Goal: Task Accomplishment & Management: Use online tool/utility

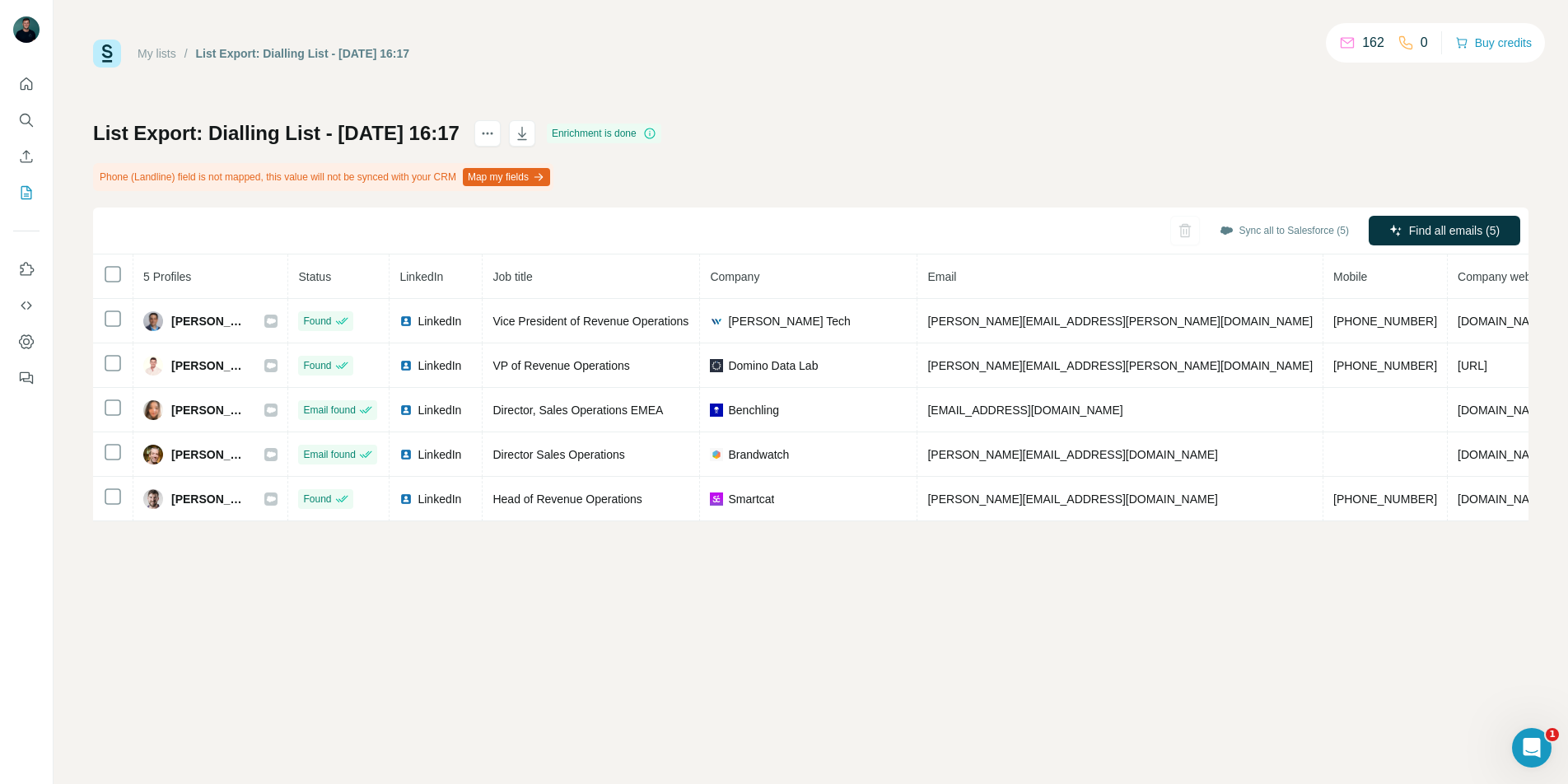
click at [1389, 47] on div "162 0" at bounding box center [1383, 42] width 89 height 23
click at [1421, 42] on p "0" at bounding box center [1424, 42] width 8 height 19
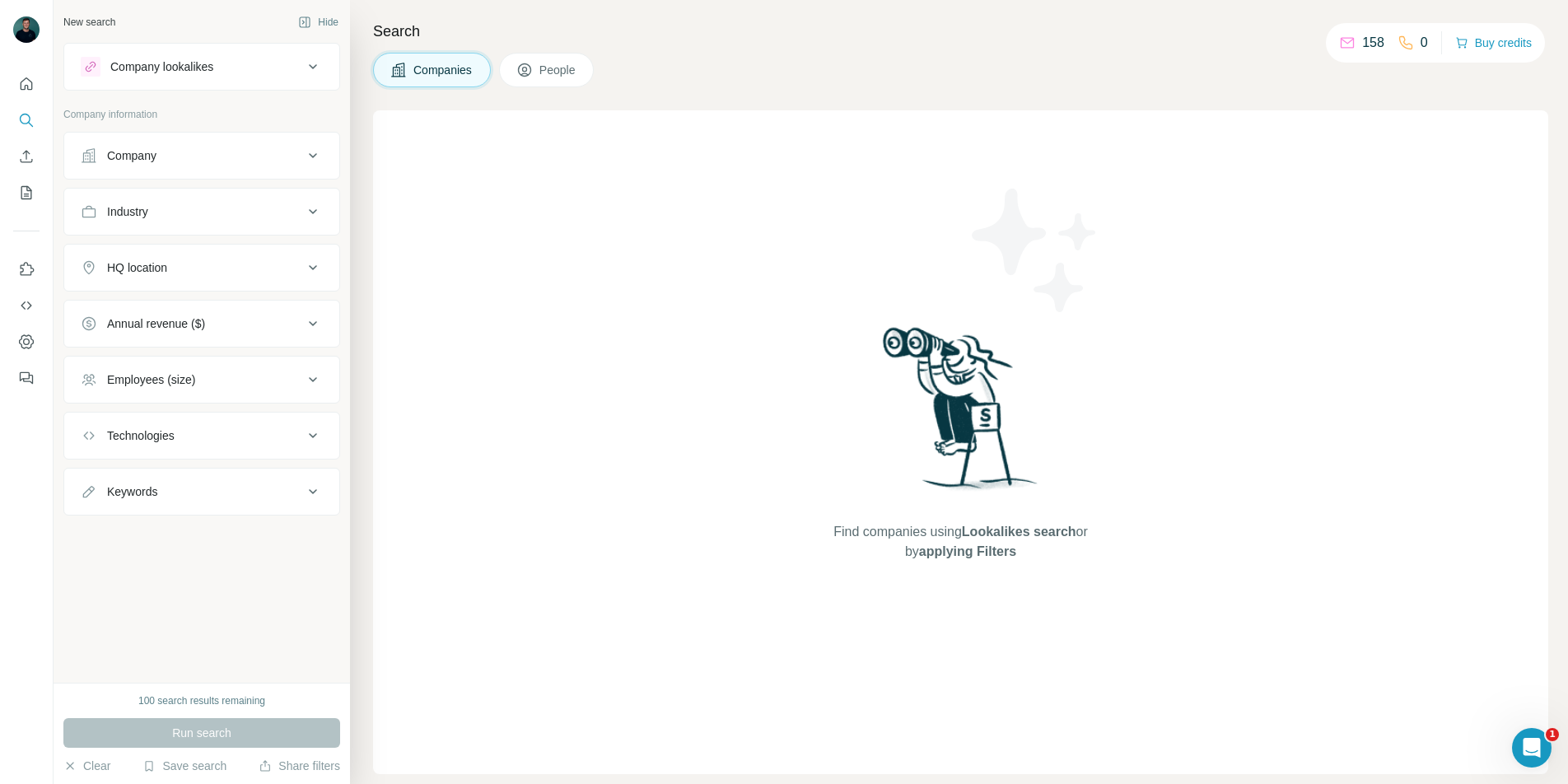
click at [1409, 47] on div "0" at bounding box center [1412, 42] width 30 height 19
click at [1498, 35] on button "Buy credits" at bounding box center [1494, 42] width 77 height 23
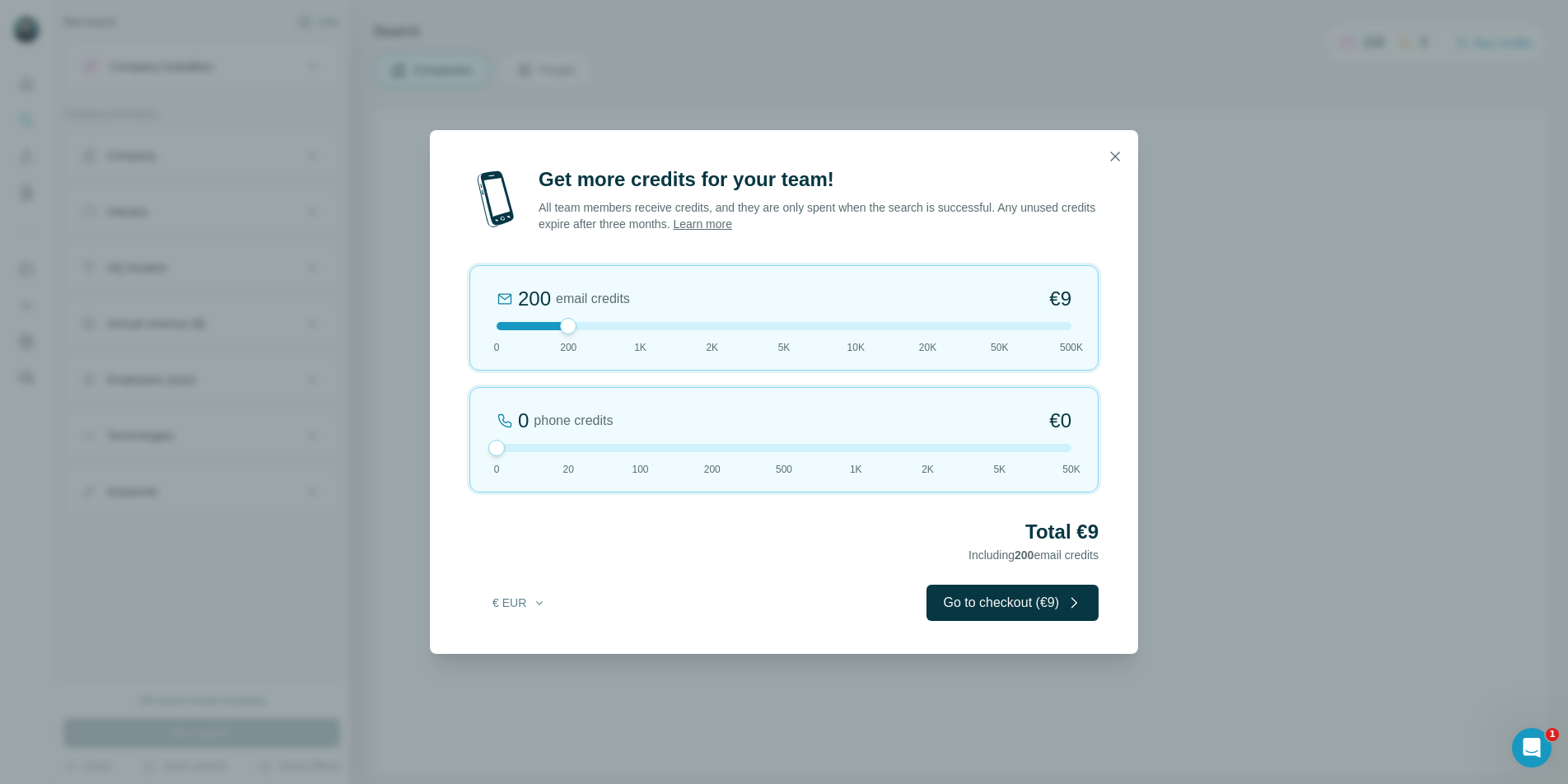
drag, startPoint x: 565, startPoint y: 452, endPoint x: 411, endPoint y: 398, distance: 163.2
click at [411, 398] on div "Get more credits for your team! All team members receive credits, and they are …" at bounding box center [784, 392] width 1568 height 784
click at [497, 323] on div at bounding box center [784, 326] width 575 height 8
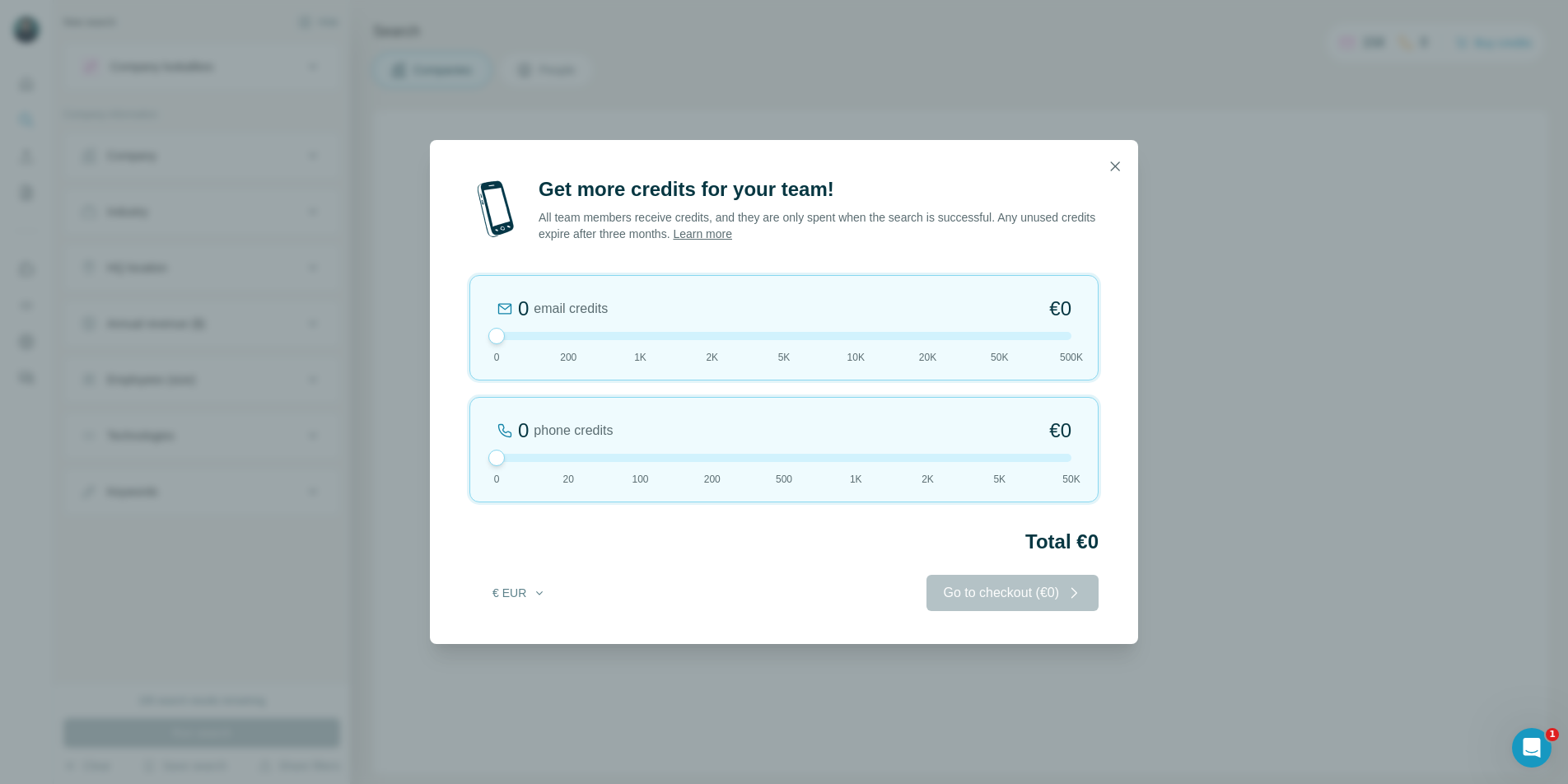
click at [574, 451] on div "0 phone credits €0 0 20 100 200 500 1K 2K 5K 50K" at bounding box center [784, 449] width 629 height 106
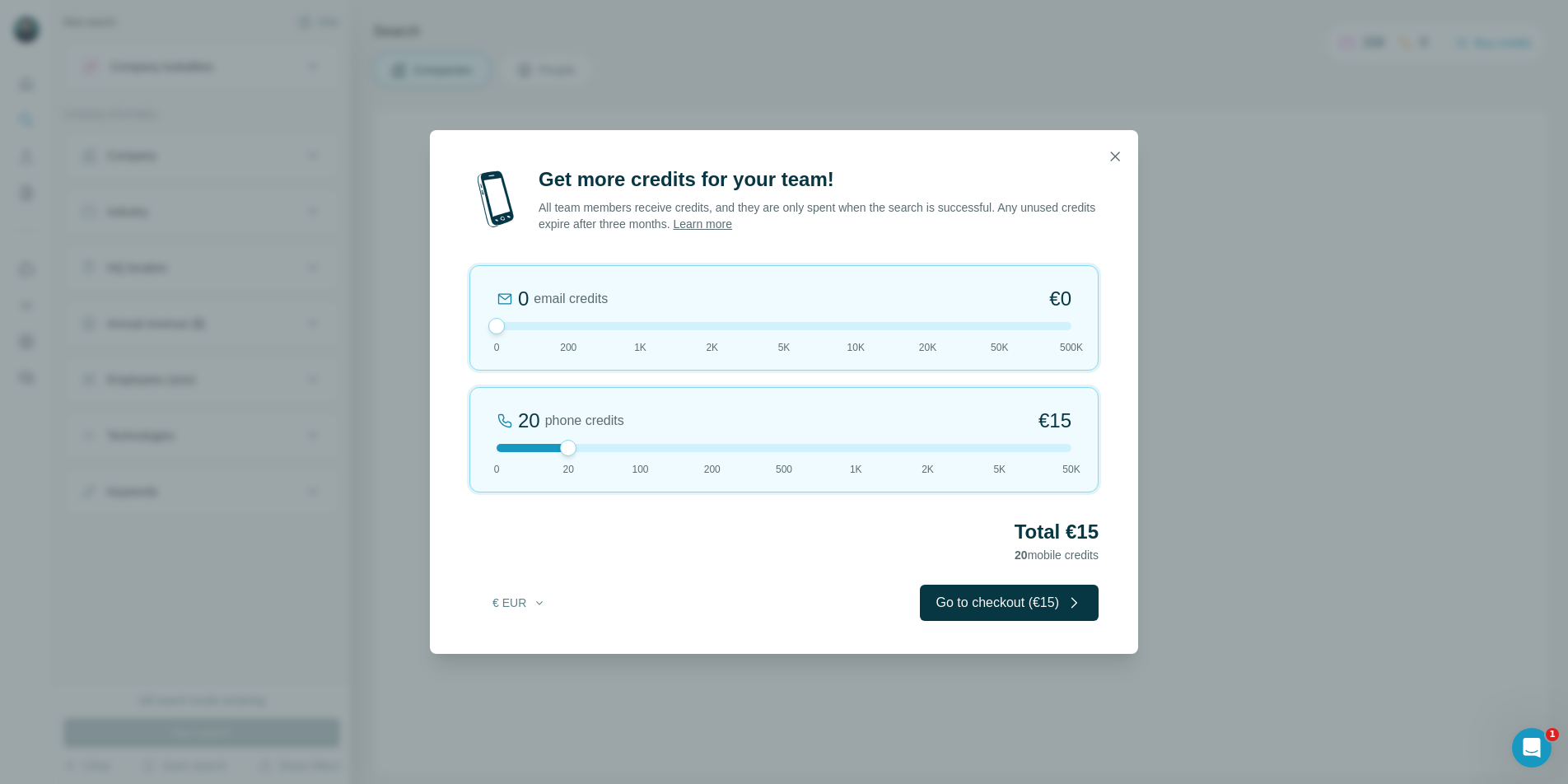
click at [575, 457] on div "20 phone credits €15 0 20 100 200 500 1K 2K 5K 50K" at bounding box center [784, 440] width 629 height 106
click at [1120, 162] on icon "button" at bounding box center [1115, 156] width 16 height 16
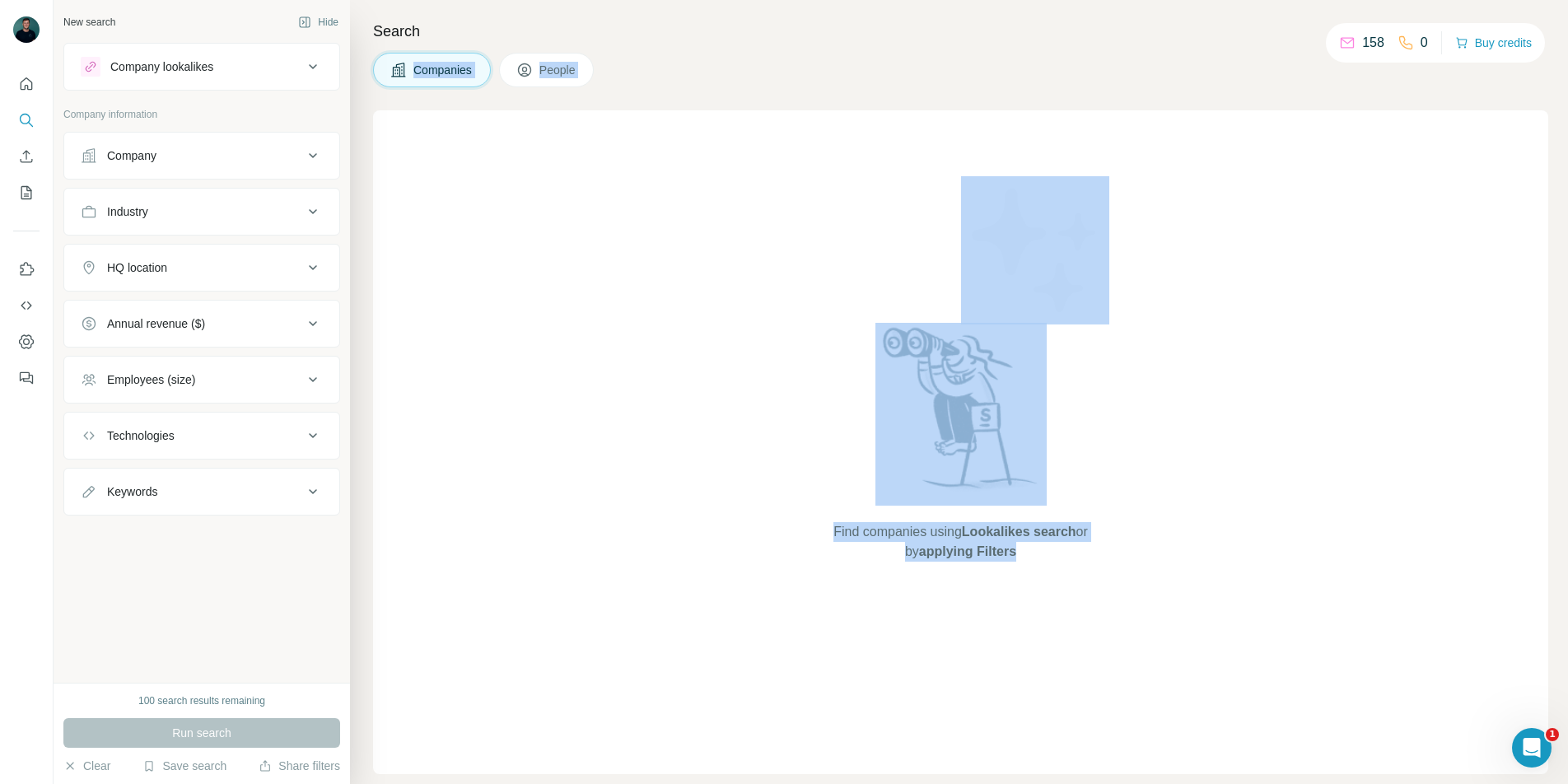
drag, startPoint x: 1429, startPoint y: 45, endPoint x: 1252, endPoint y: 23, distance: 178.4
click at [1252, 23] on div "New search Hide Company lookalikes Company information Company Industry HQ loca…" at bounding box center [810, 392] width 1515 height 784
click at [1252, 23] on h4 "Search" at bounding box center [960, 30] width 1175 height 23
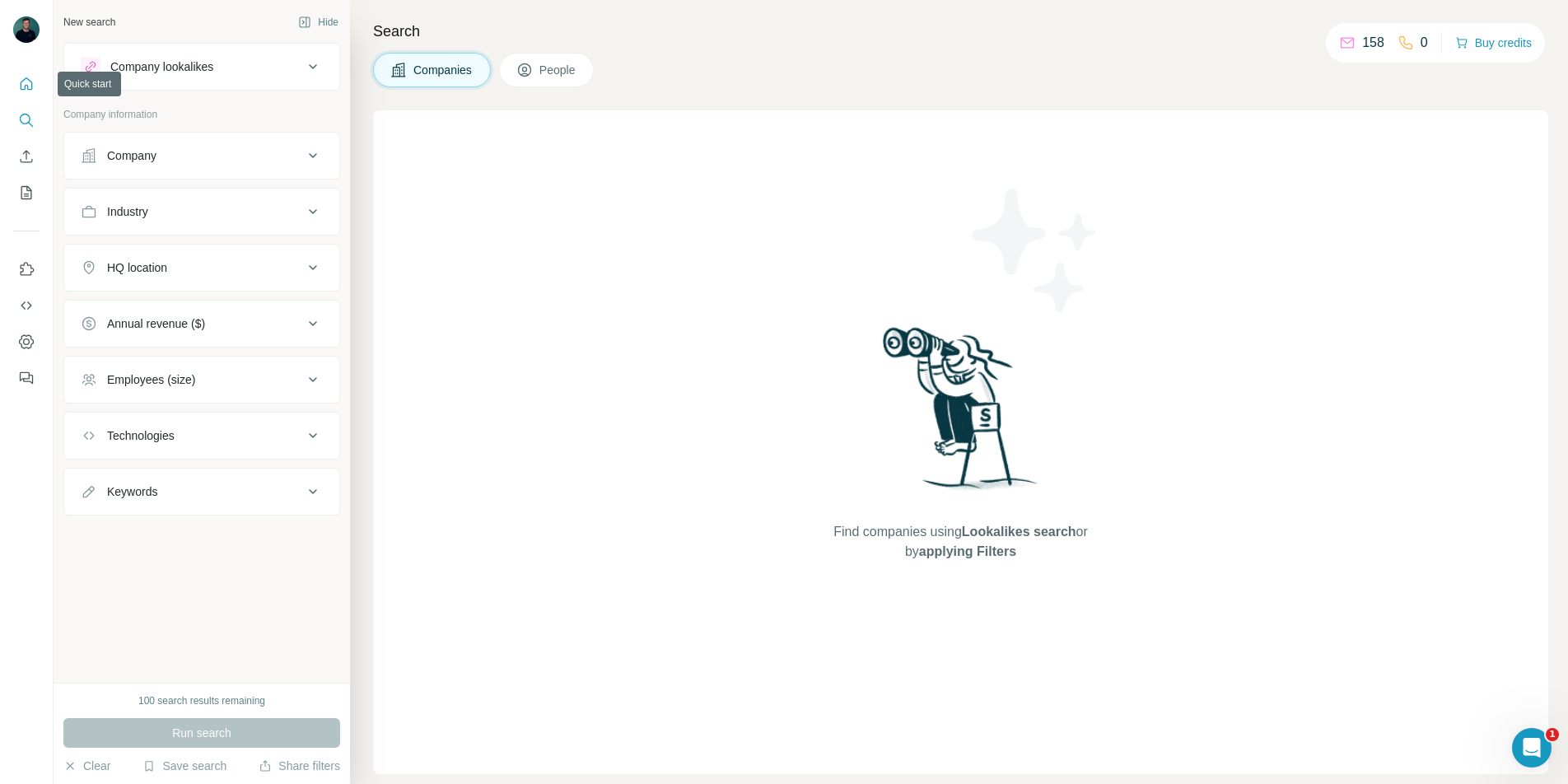
click at [36, 80] on button "Quick start" at bounding box center [26, 84] width 26 height 30
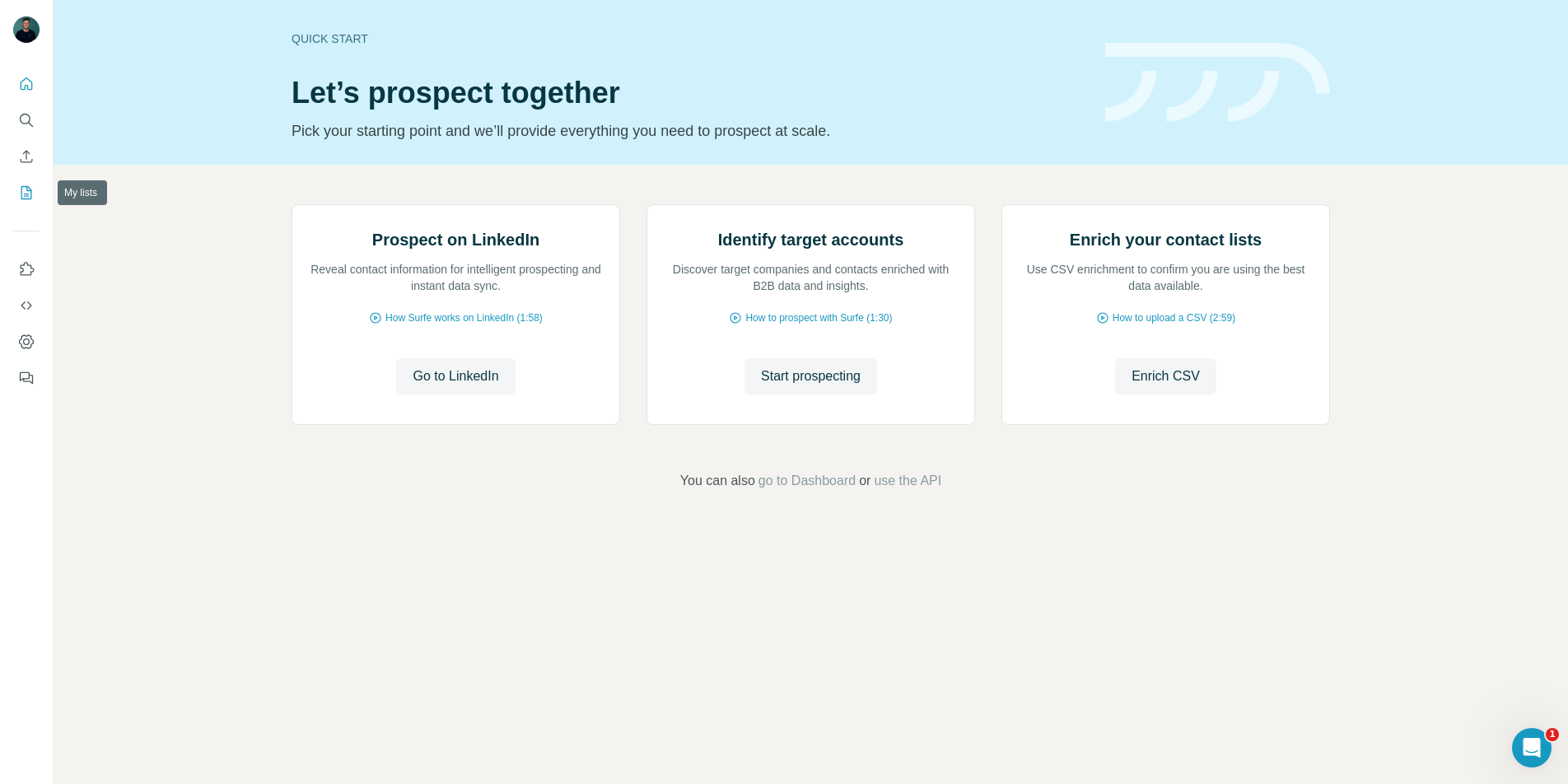
click at [25, 187] on icon "My lists" at bounding box center [26, 193] width 11 height 14
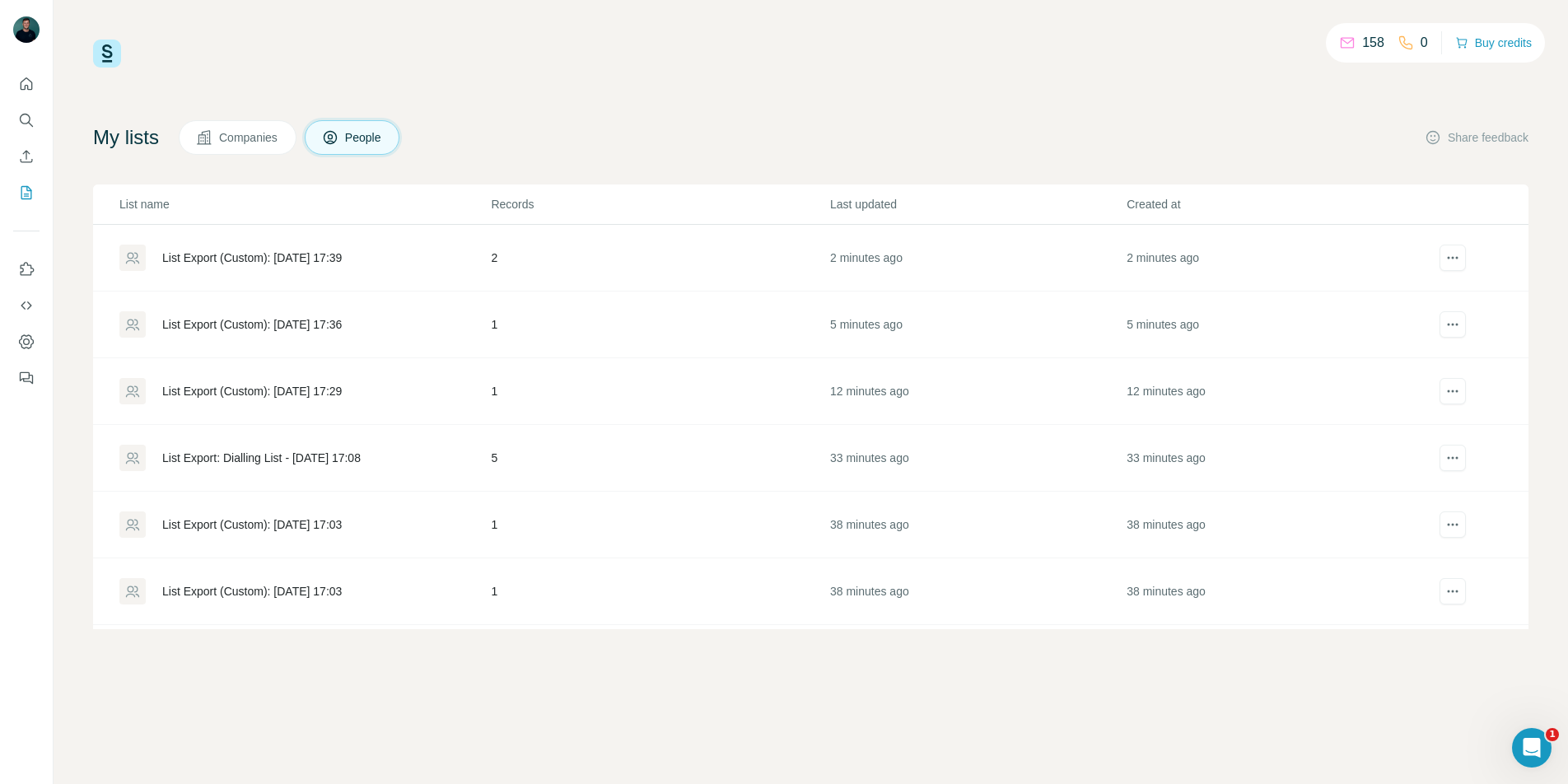
click at [360, 459] on div "List Export: Dialling List - 24/09/2025 17:08" at bounding box center [261, 458] width 199 height 16
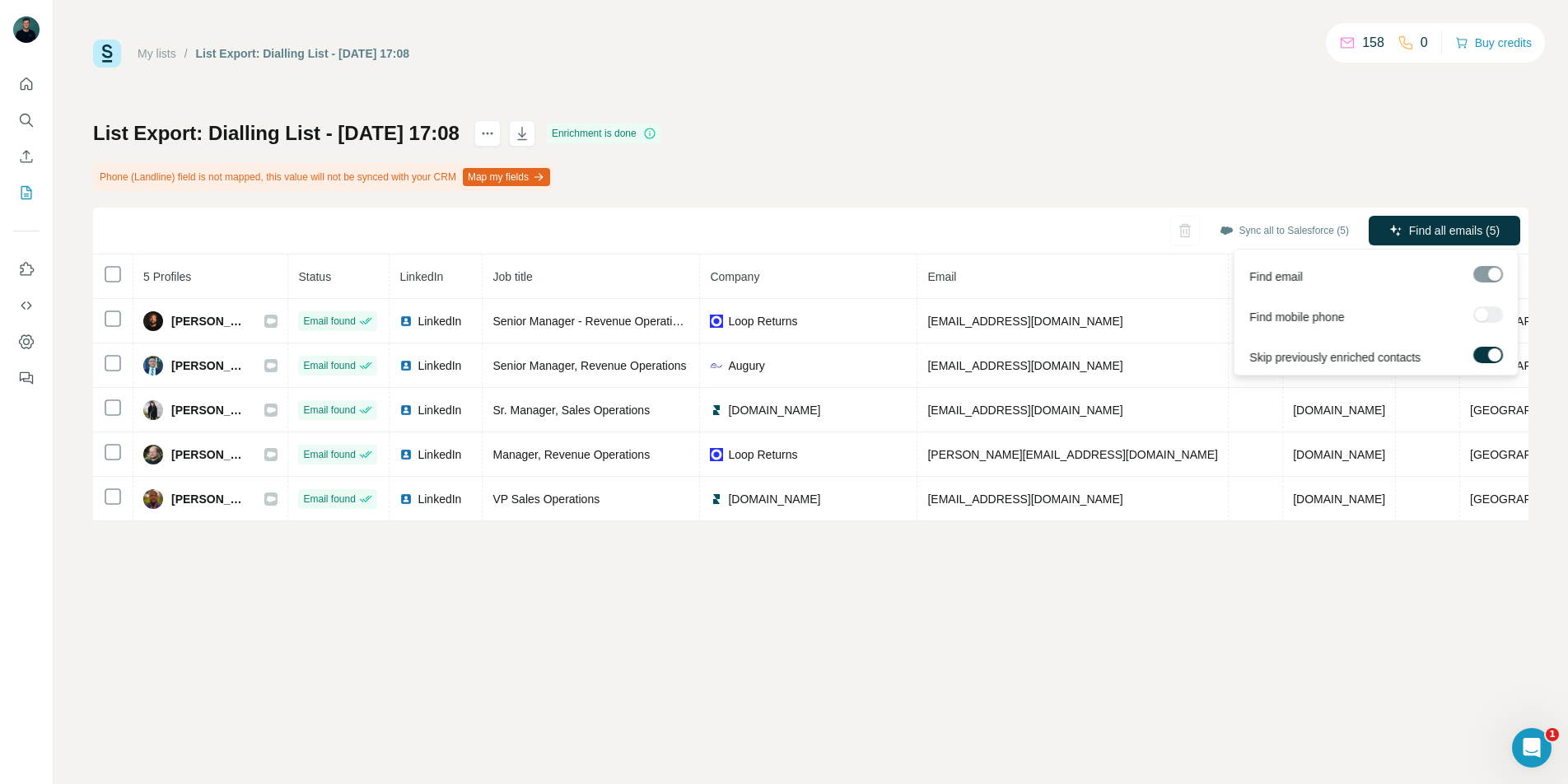
click at [1487, 315] on div at bounding box center [1488, 314] width 30 height 16
click at [1267, 116] on div "My lists / List Export: Dialling List - 24/09/2025 17:08 158 0 Buy credits List…" at bounding box center [810, 281] width 1435 height 482
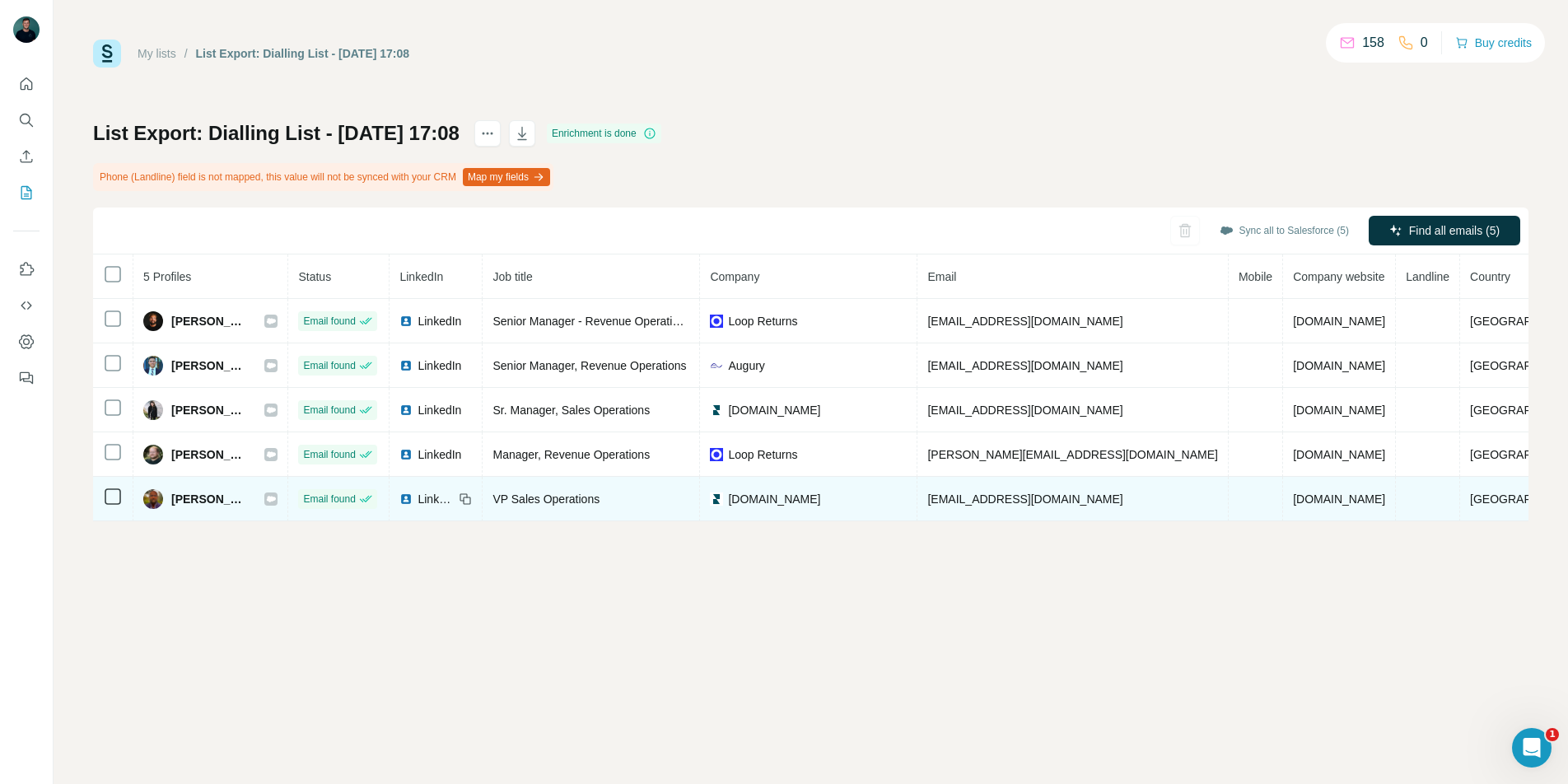
click at [1009, 502] on span "mmugnier@reputation.com" at bounding box center [1024, 499] width 195 height 14
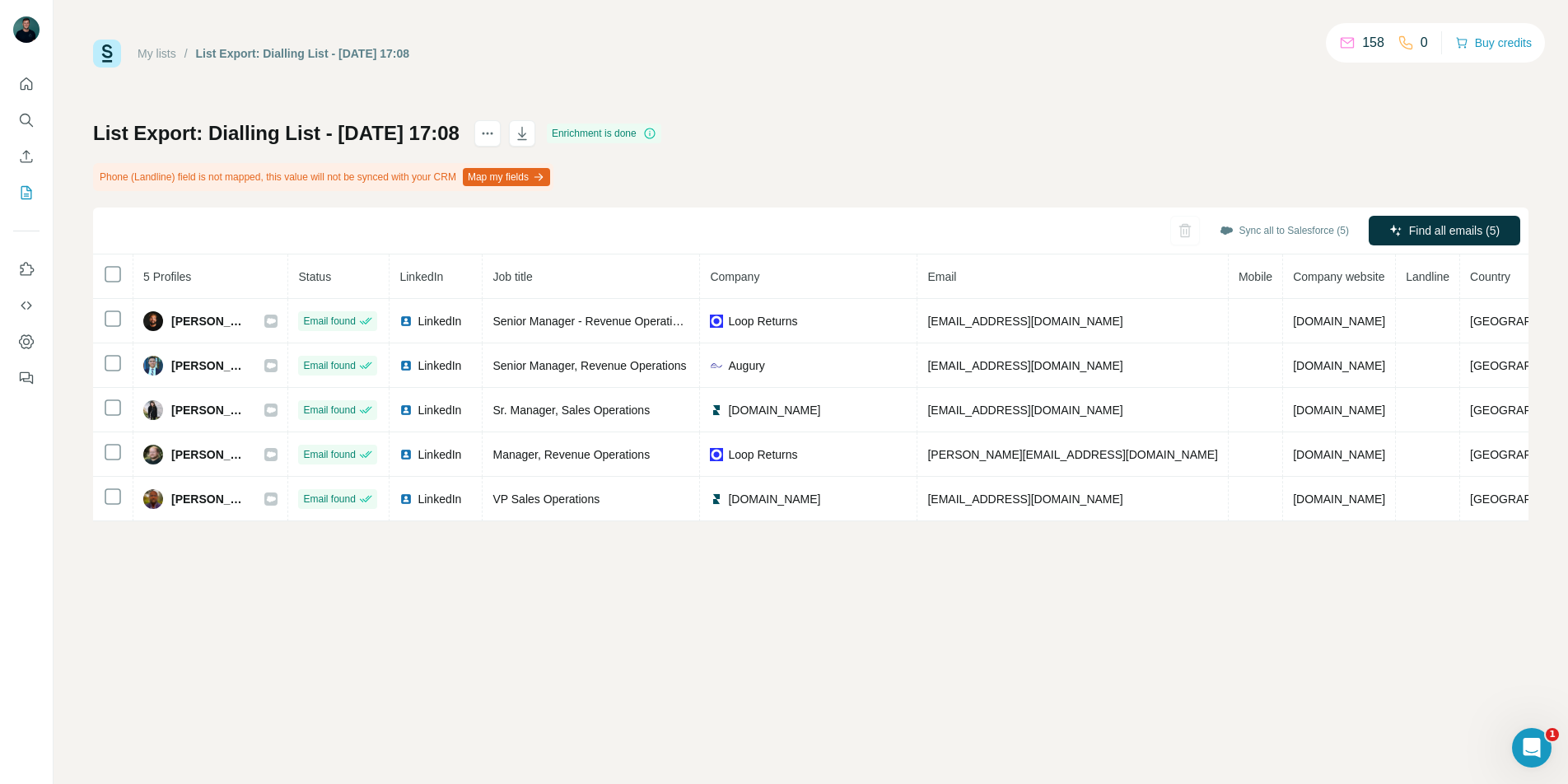
click at [1021, 534] on div "My lists / List Export: Dialling List - 24/09/2025 17:08 158 0 Buy credits List…" at bounding box center [810, 392] width 1515 height 784
click at [496, 129] on icon "actions" at bounding box center [487, 133] width 16 height 16
click at [589, 70] on div "My lists / List Export: Dialling List - 24/09/2025 17:08 158 0 Buy credits List…" at bounding box center [810, 281] width 1435 height 482
drag, startPoint x: 1380, startPoint y: 39, endPoint x: 1209, endPoint y: 63, distance: 172.7
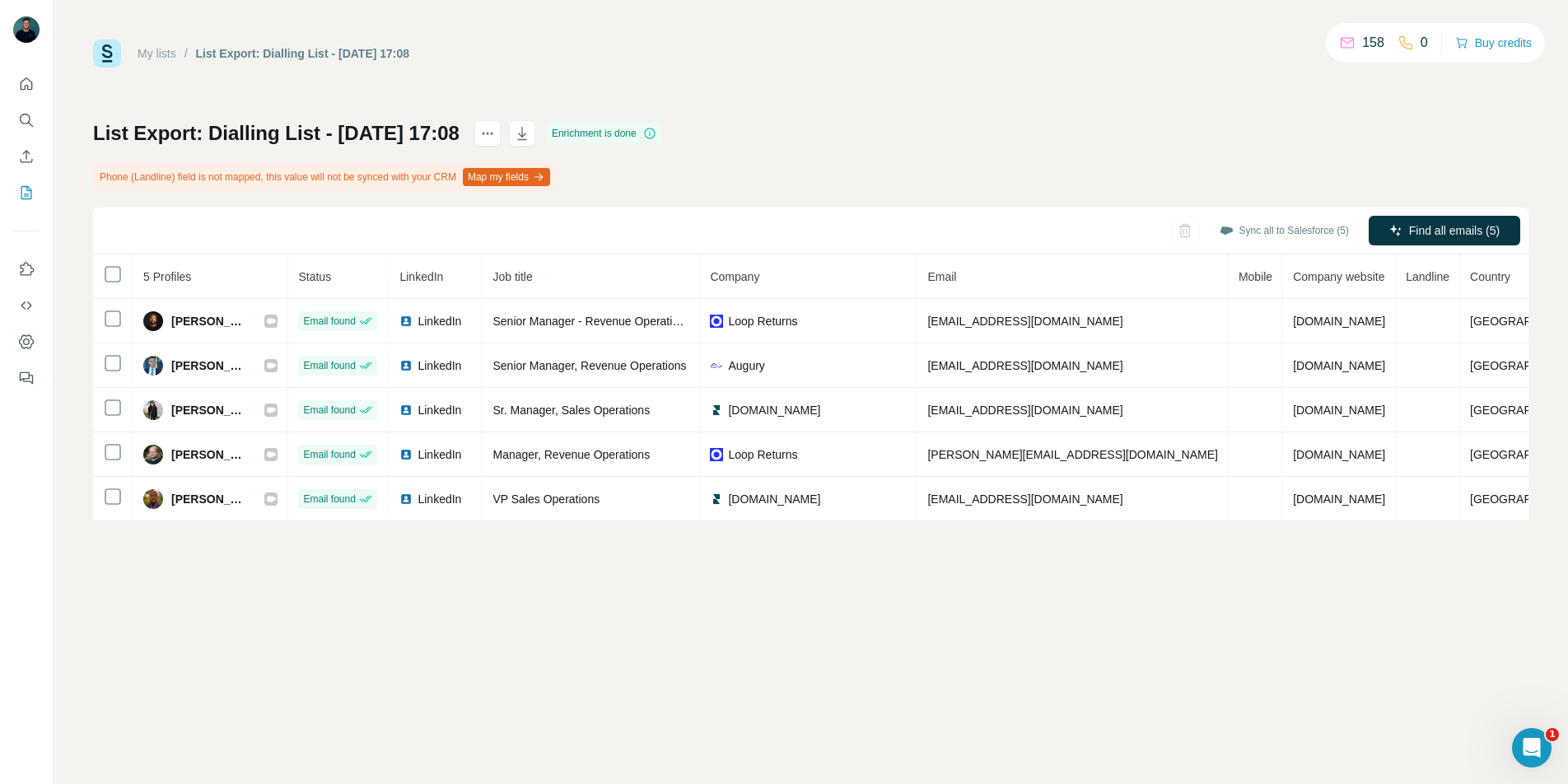
click at [1209, 63] on div "My lists / List Export: Dialling List - 24/09/2025 17:08 158 0 Buy credits" at bounding box center [810, 53] width 1435 height 28
